Goal: Task Accomplishment & Management: Manage account settings

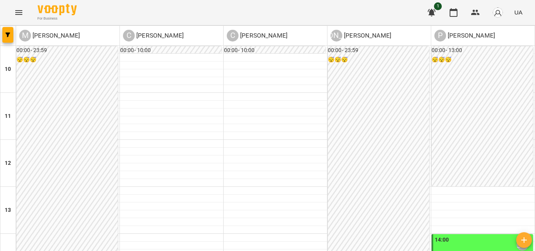
scroll to position [160, 0]
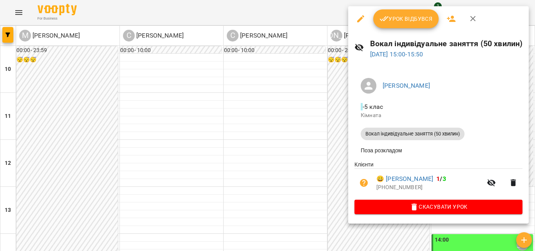
click at [426, 16] on span "Урок відбувся" at bounding box center [405, 18] width 53 height 9
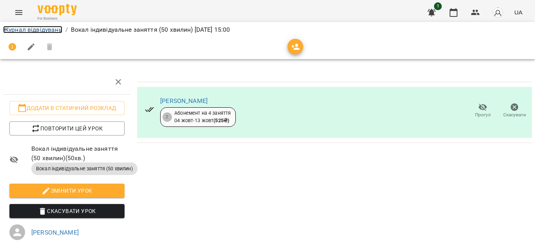
click at [48, 30] on link "Журнал відвідувань" at bounding box center [32, 29] width 59 height 7
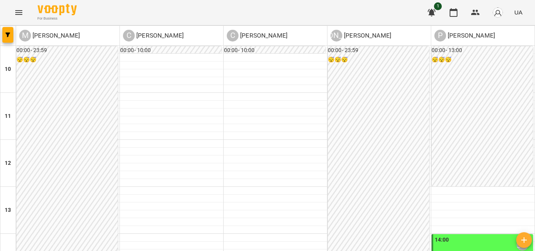
scroll to position [235, 0]
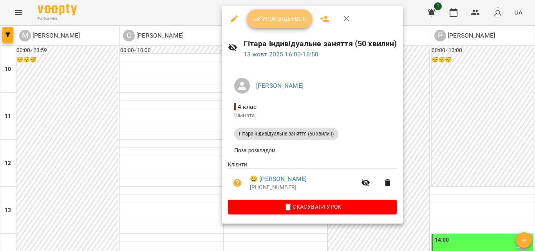
click at [263, 27] on button "Урок відбувся" at bounding box center [280, 18] width 66 height 19
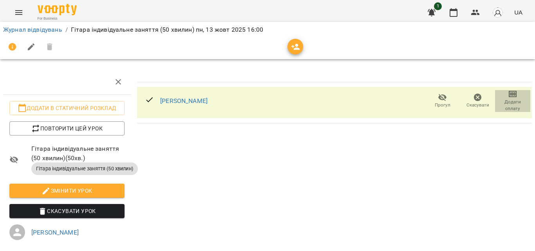
click at [510, 100] on span "Додати сплату" at bounding box center [512, 105] width 26 height 13
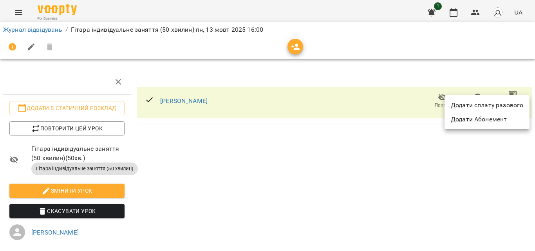
click at [497, 108] on li "Додати сплату разового" at bounding box center [486, 105] width 85 height 14
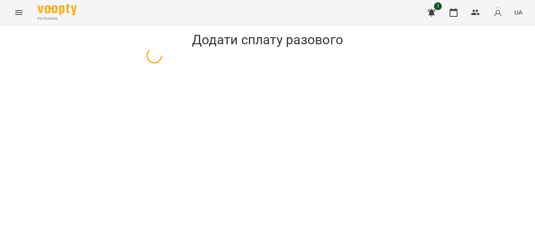
select select "**********"
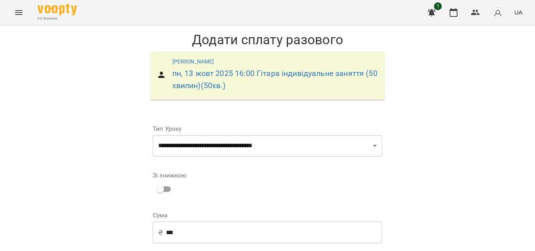
scroll to position [118, 0]
select select "****"
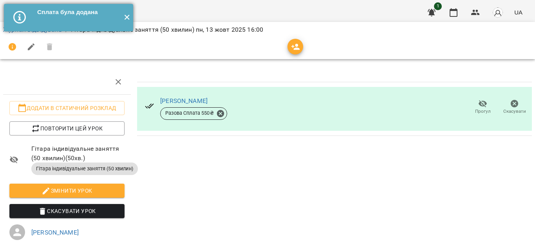
click at [126, 17] on button "✕" at bounding box center [126, 17] width 13 height 27
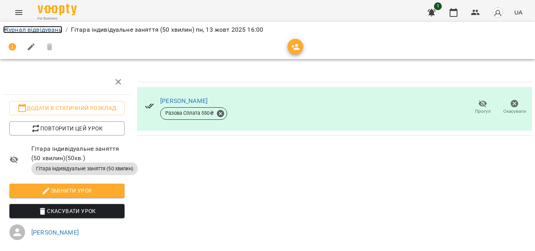
click at [50, 29] on link "Журнал відвідувань" at bounding box center [32, 29] width 59 height 7
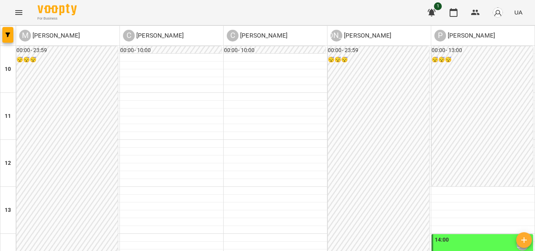
scroll to position [274, 0]
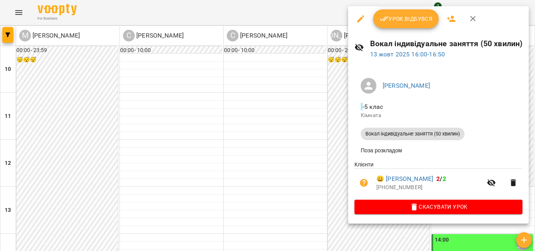
click at [412, 22] on span "Урок відбувся" at bounding box center [405, 18] width 53 height 9
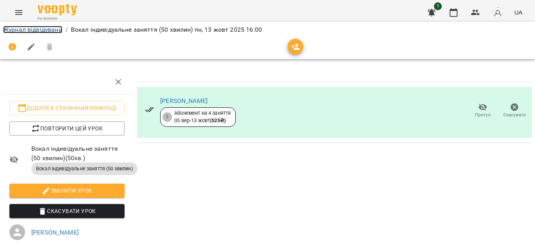
click at [59, 29] on link "Журнал відвідувань" at bounding box center [32, 29] width 59 height 7
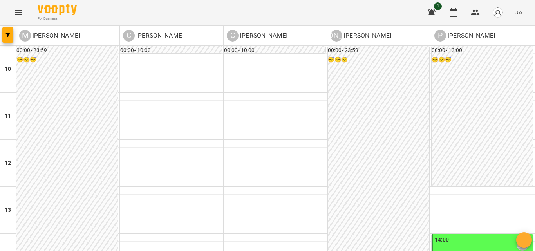
scroll to position [238, 0]
